Goal: Task Accomplishment & Management: Use online tool/utility

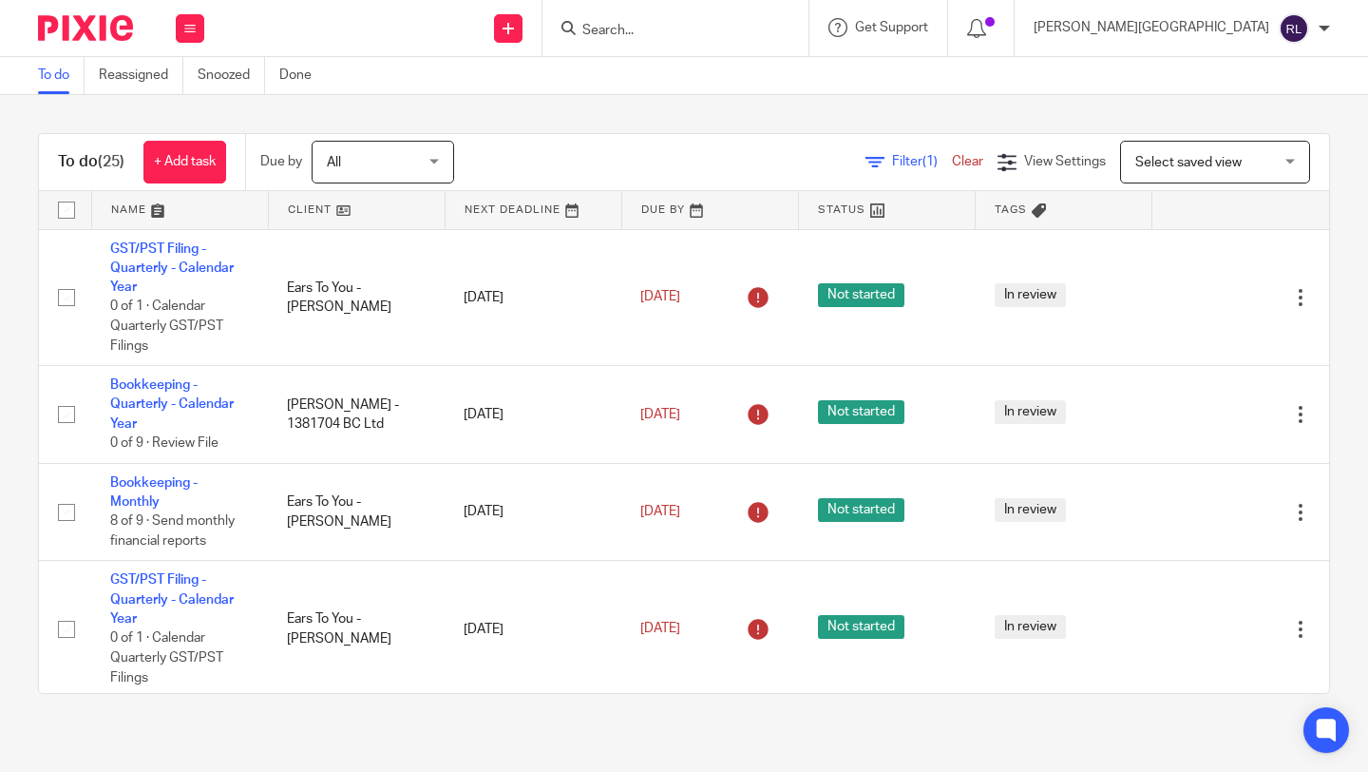
click at [321, 209] on link at bounding box center [357, 210] width 176 height 38
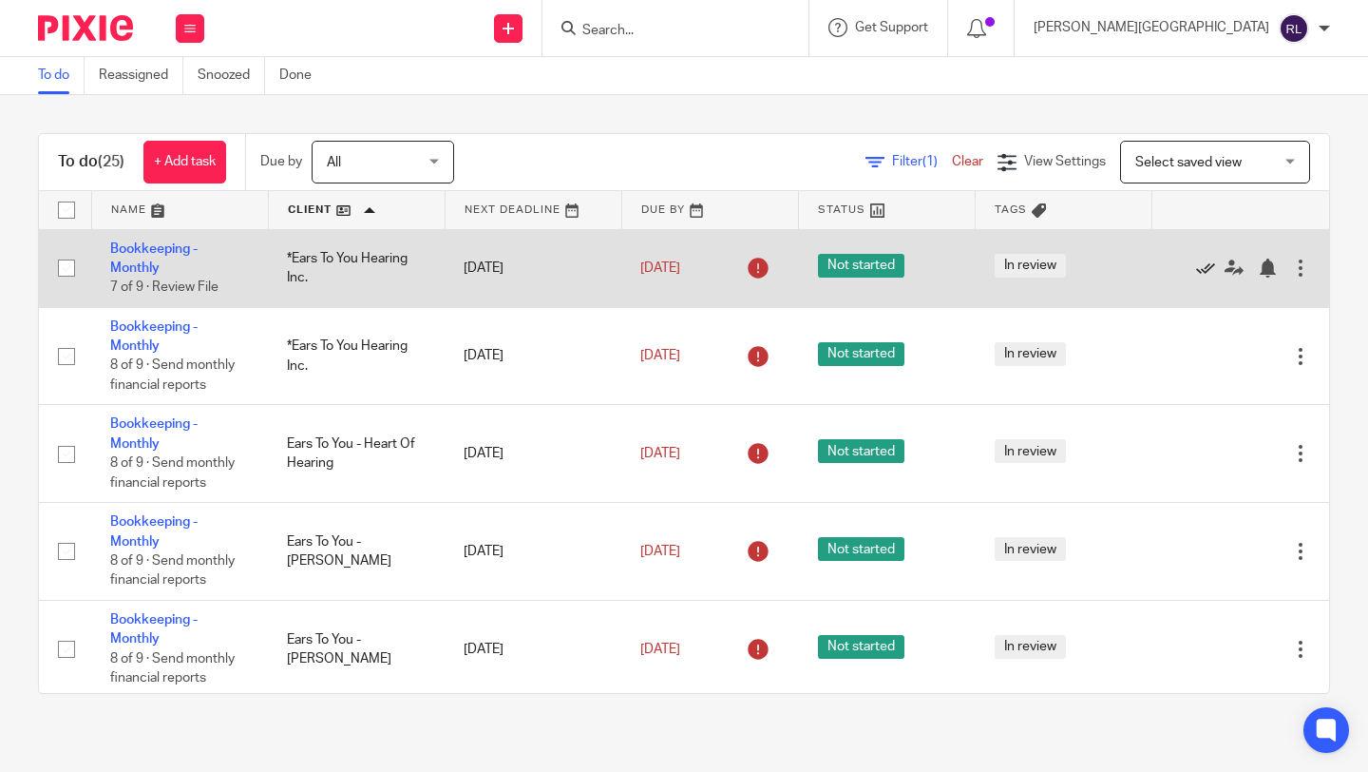
click at [1198, 267] on icon at bounding box center [1205, 267] width 19 height 19
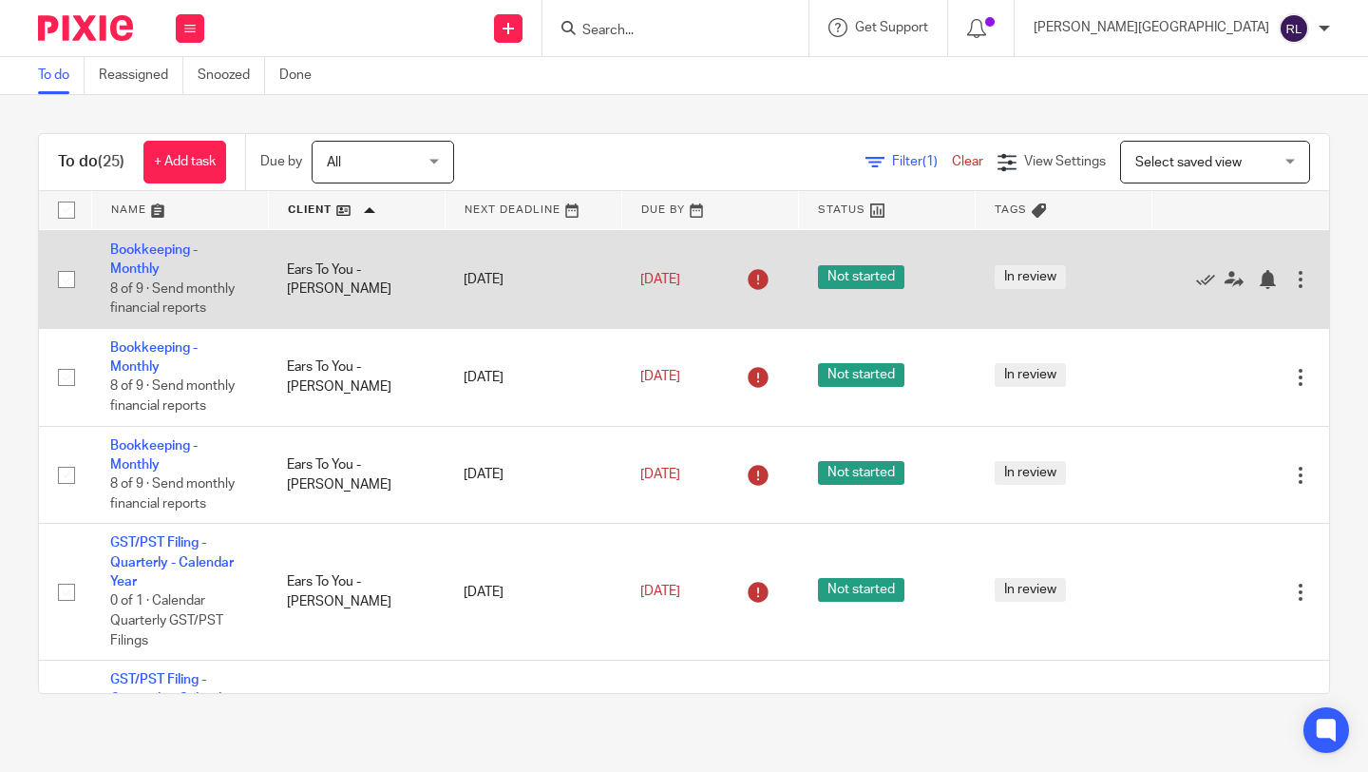
scroll to position [190, 0]
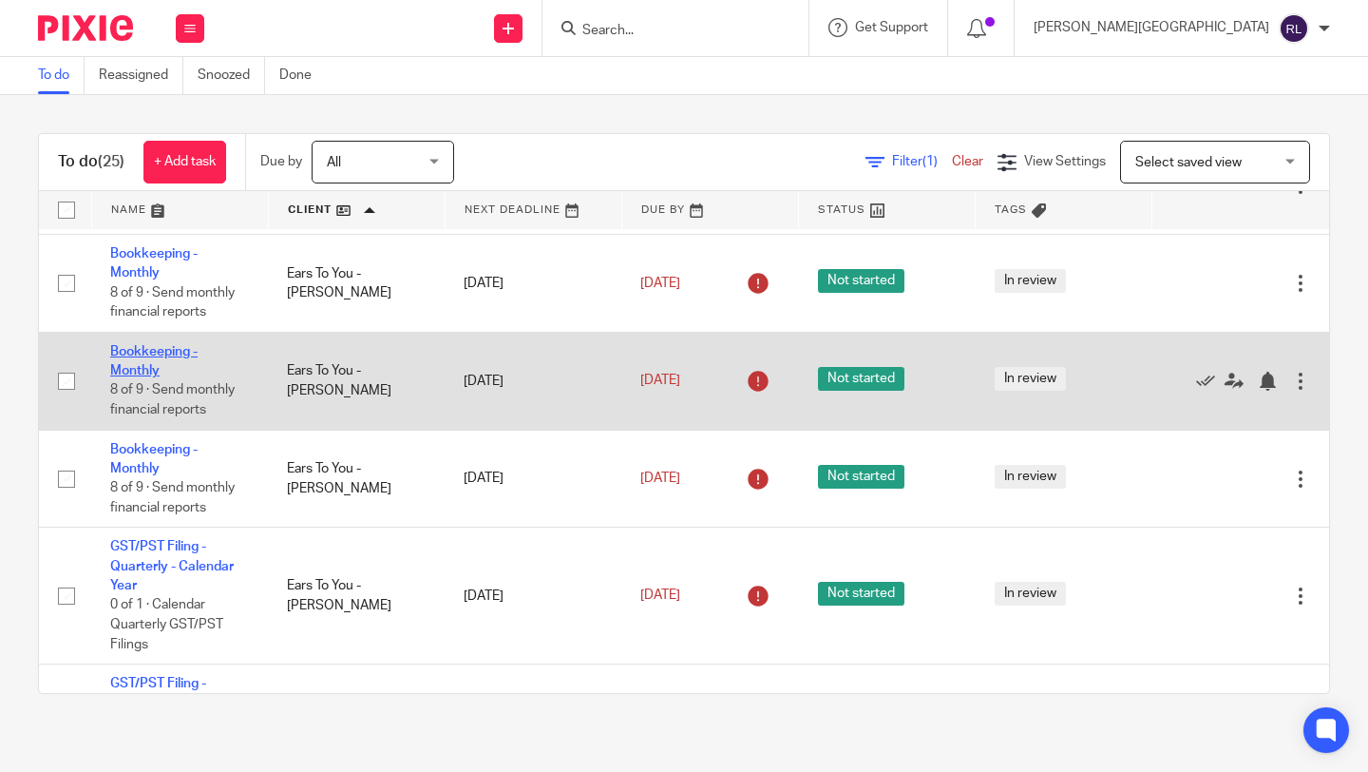
click at [160, 359] on link "Bookkeeping - Monthly" at bounding box center [153, 361] width 87 height 32
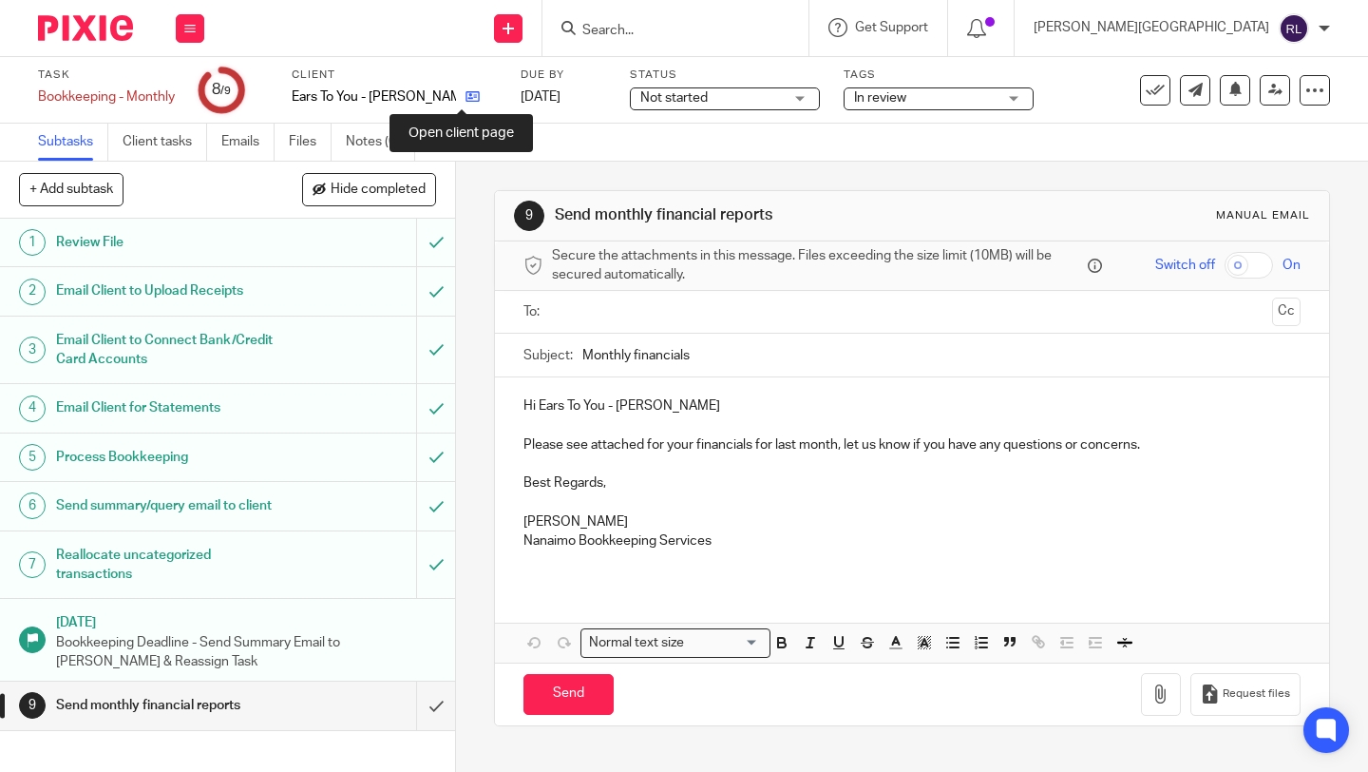
click at [466, 90] on icon at bounding box center [473, 96] width 14 height 14
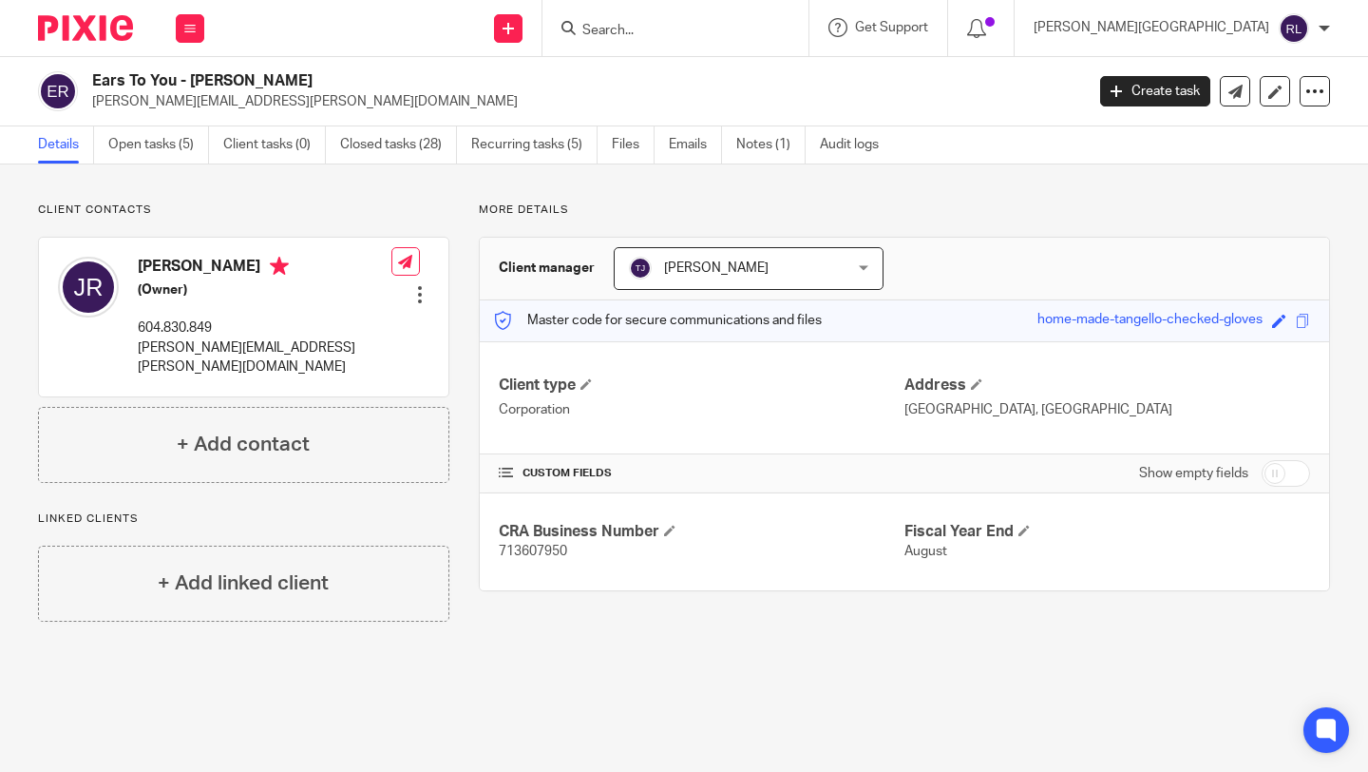
click at [543, 561] on p "713607950" at bounding box center [702, 551] width 406 height 19
click at [542, 553] on span "713607950" at bounding box center [533, 550] width 68 height 13
copy span "713607950"
